Goal: Find specific page/section: Find specific page/section

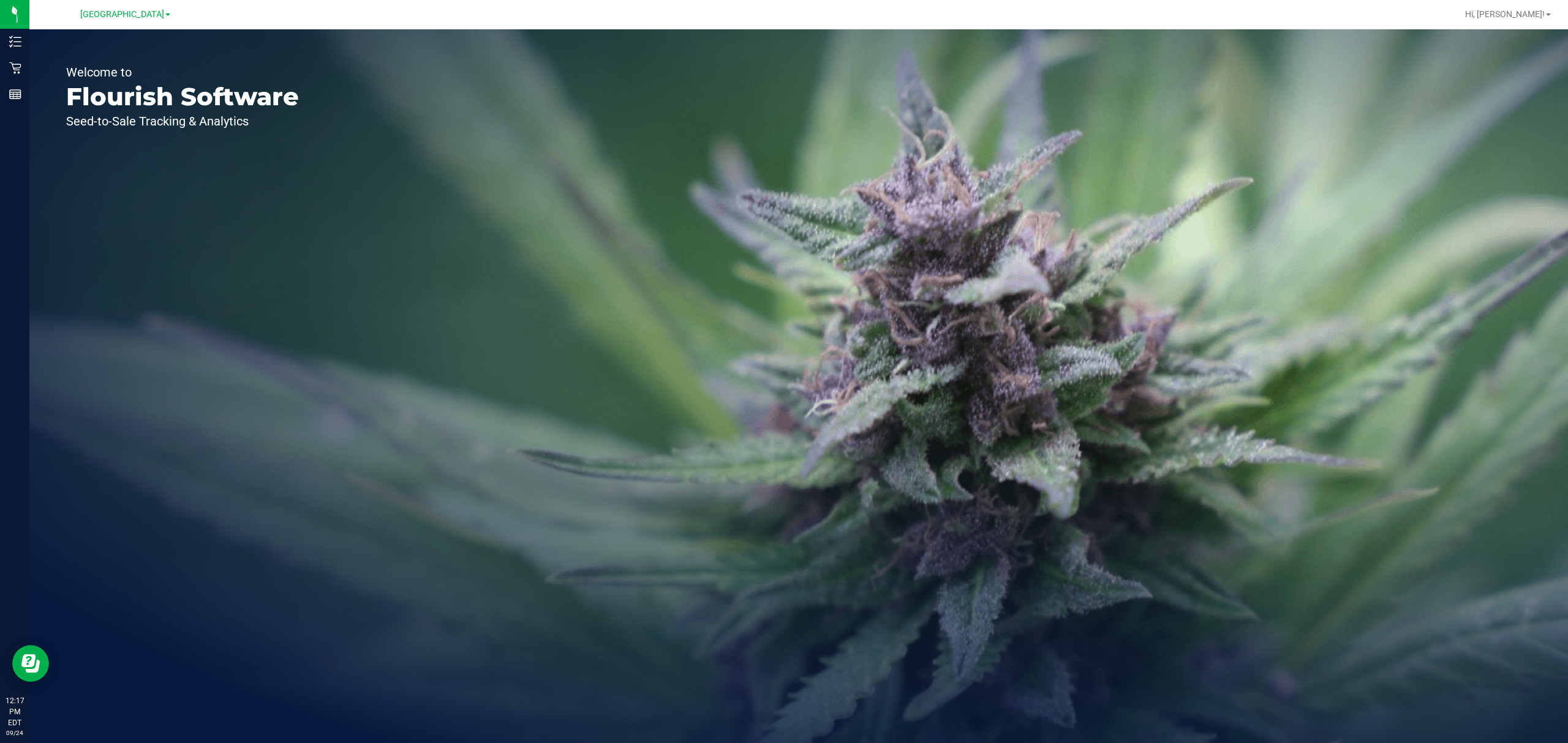
click at [104, 36] on div "Welcome to Flourish Software Seed-to-Sale Tracking & Analytics" at bounding box center [182, 386] width 306 height 714
click at [115, 16] on span "[GEOGRAPHIC_DATA]" at bounding box center [122, 14] width 84 height 11
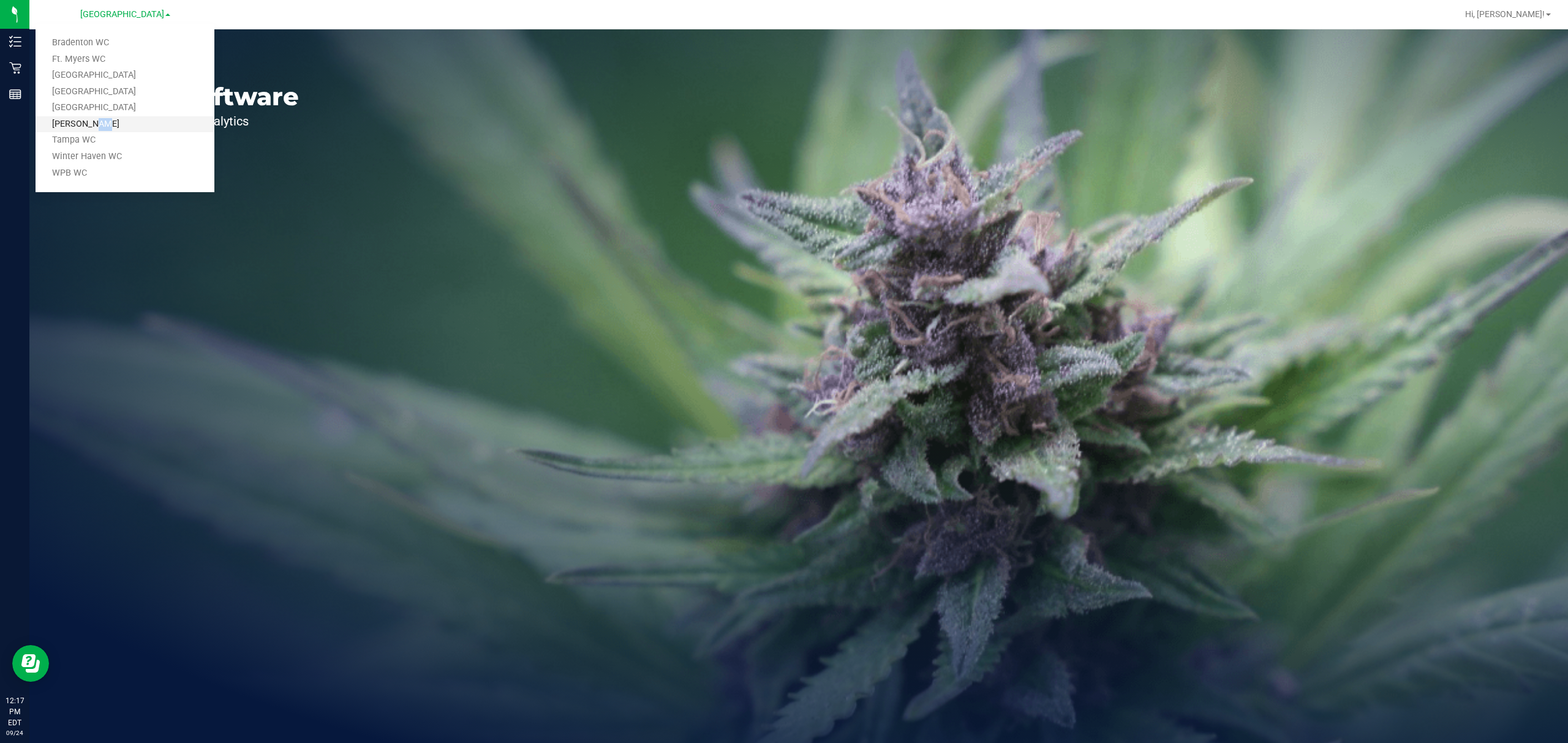
click at [72, 126] on link "Sebring WC" at bounding box center [125, 124] width 179 height 16
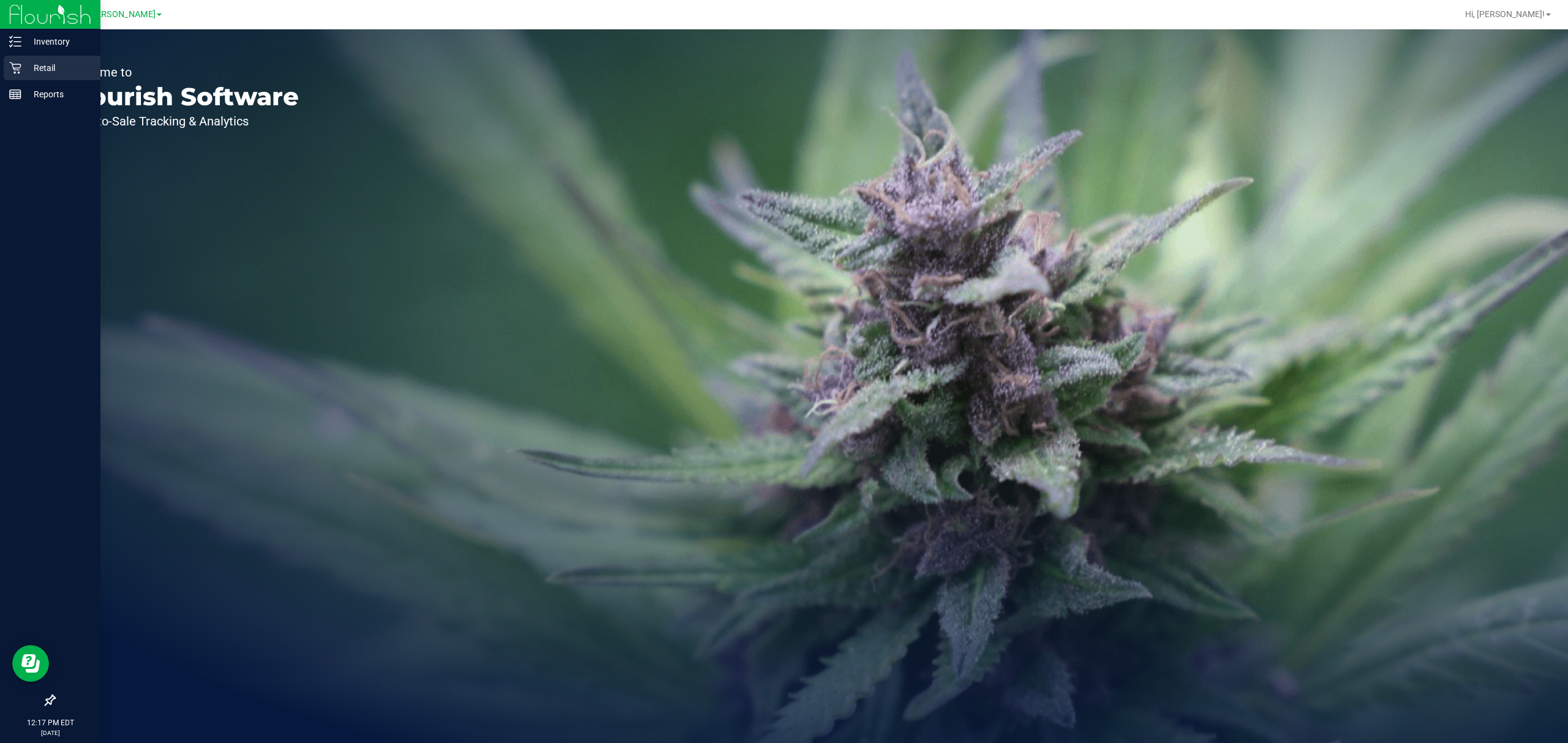
click at [16, 68] on icon at bounding box center [15, 68] width 12 height 12
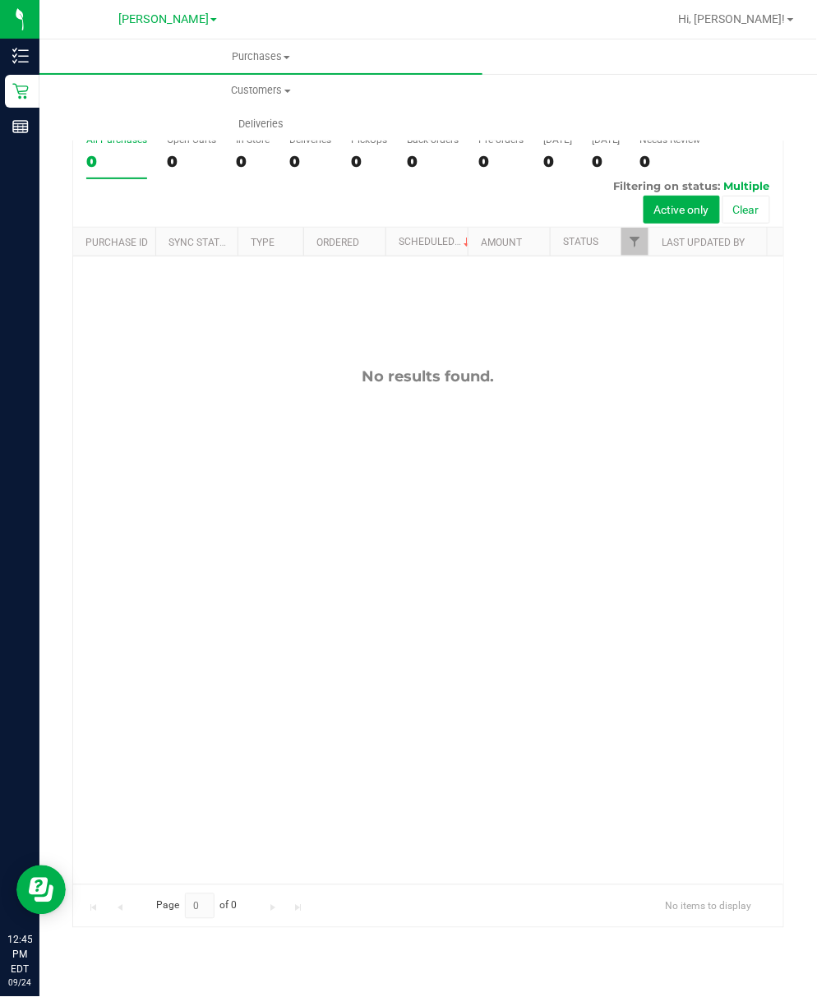
click at [636, 563] on div "No results found." at bounding box center [428, 626] width 710 height 739
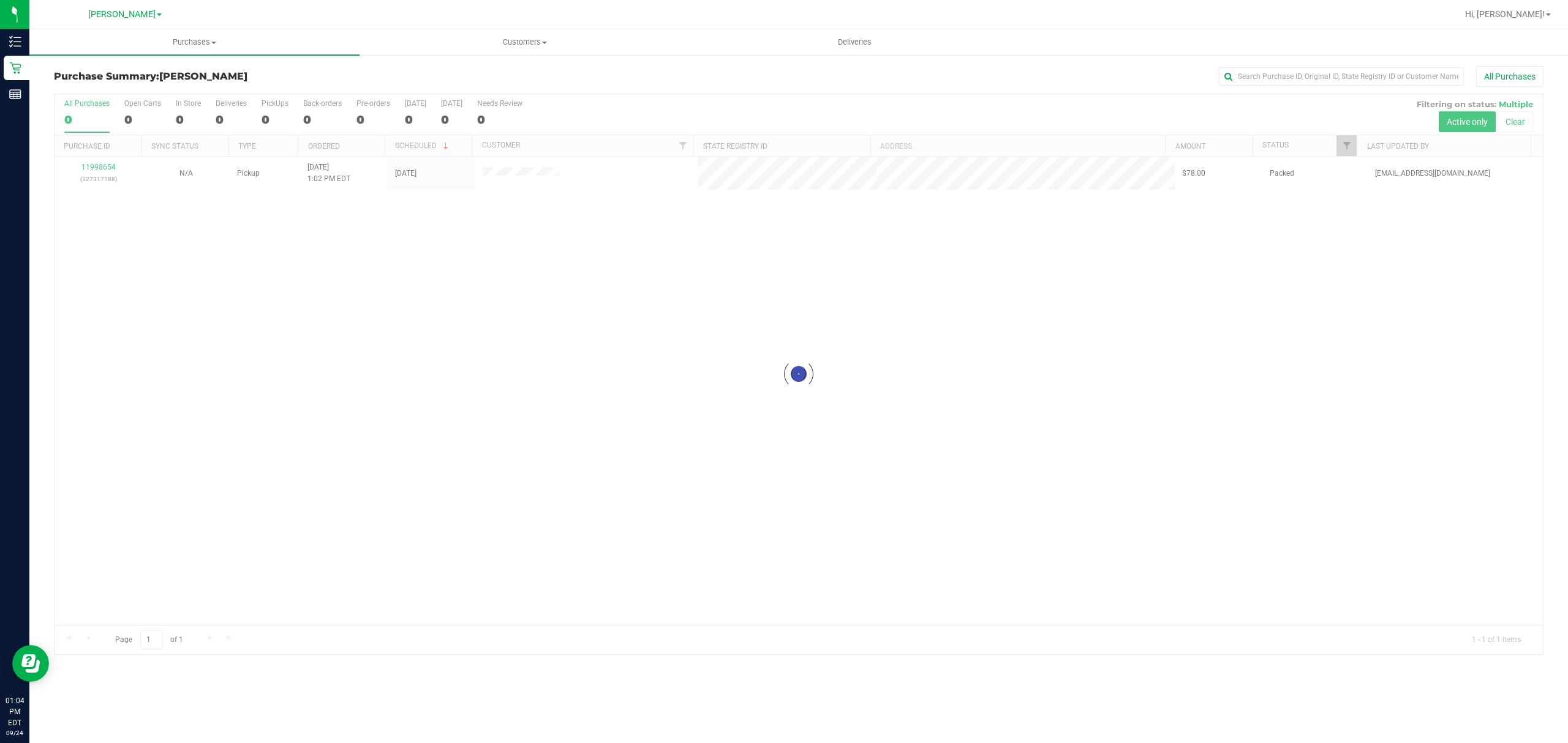
click at [549, 250] on div at bounding box center [799, 374] width 1488 height 560
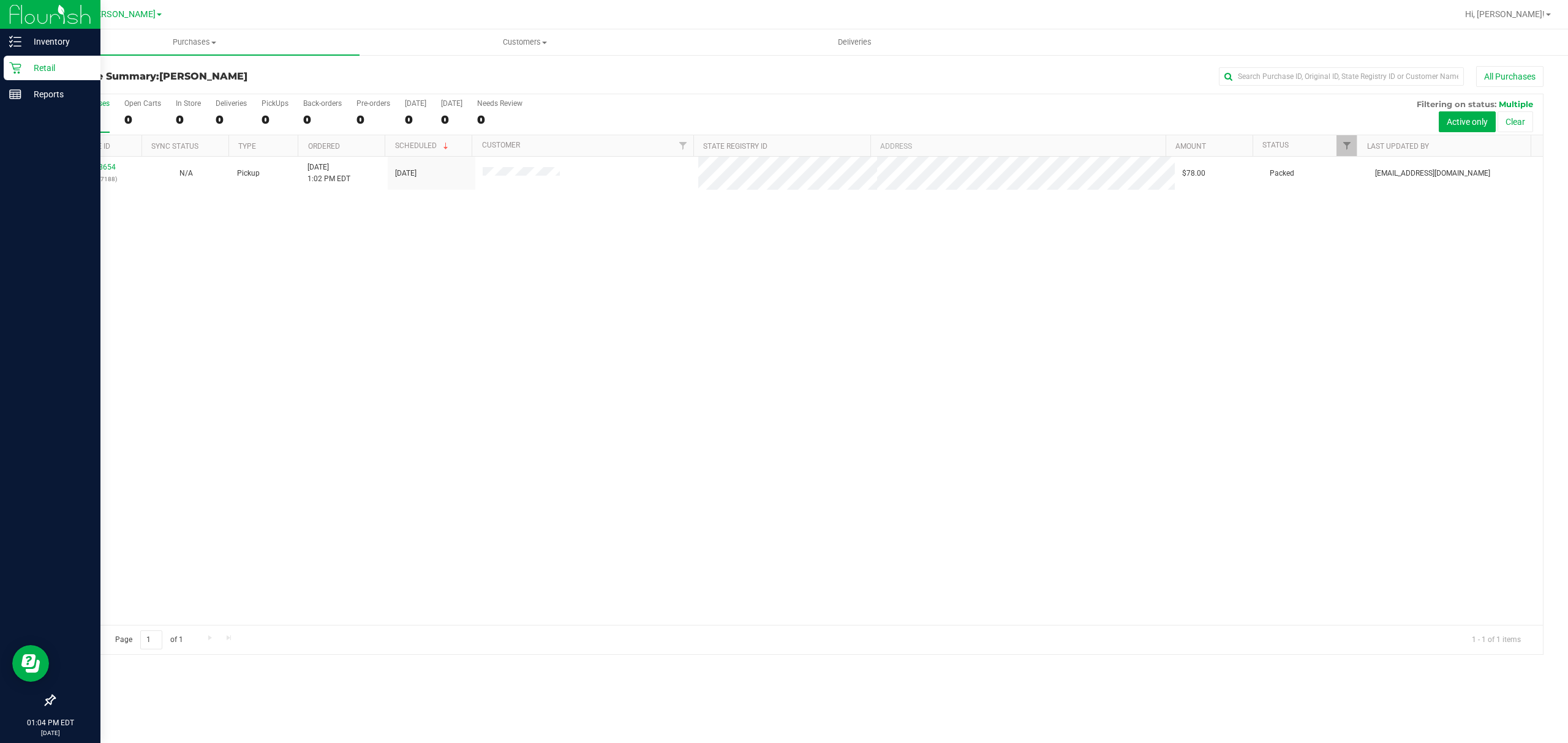
click at [19, 65] on icon at bounding box center [15, 68] width 12 height 12
